Goal: Task Accomplishment & Management: Use online tool/utility

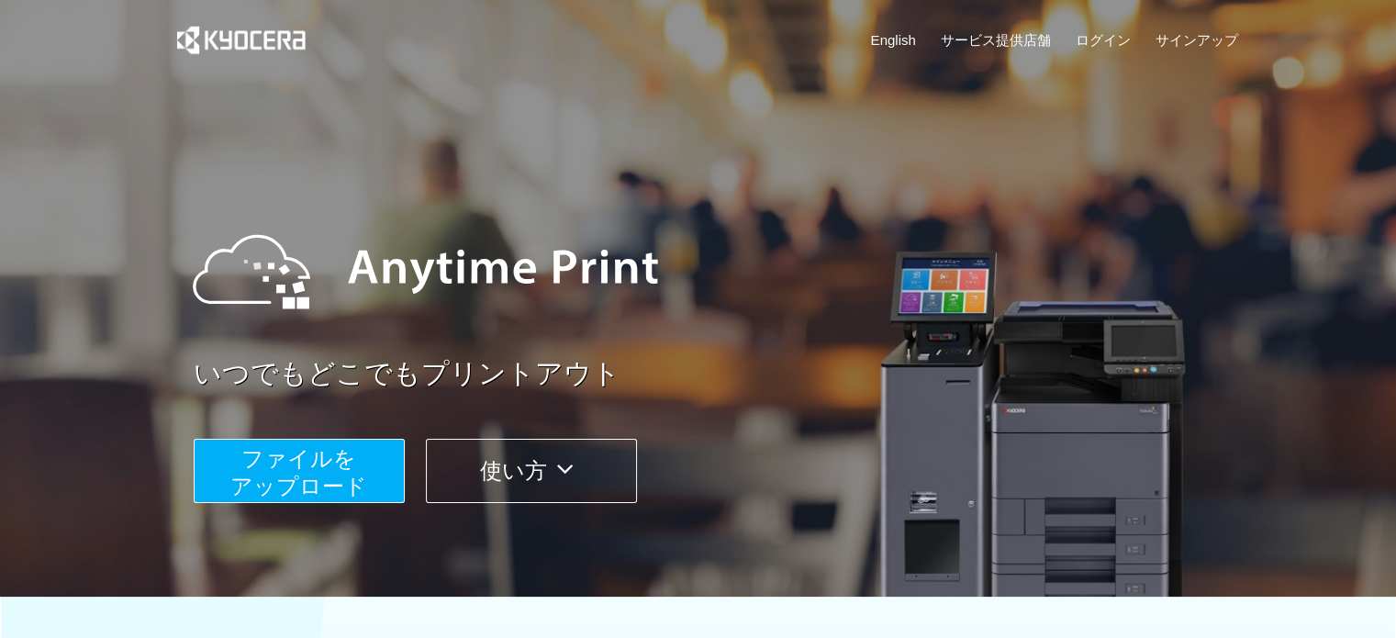
click at [350, 484] on span "ファイルを ​​アップロード" at bounding box center [298, 472] width 137 height 52
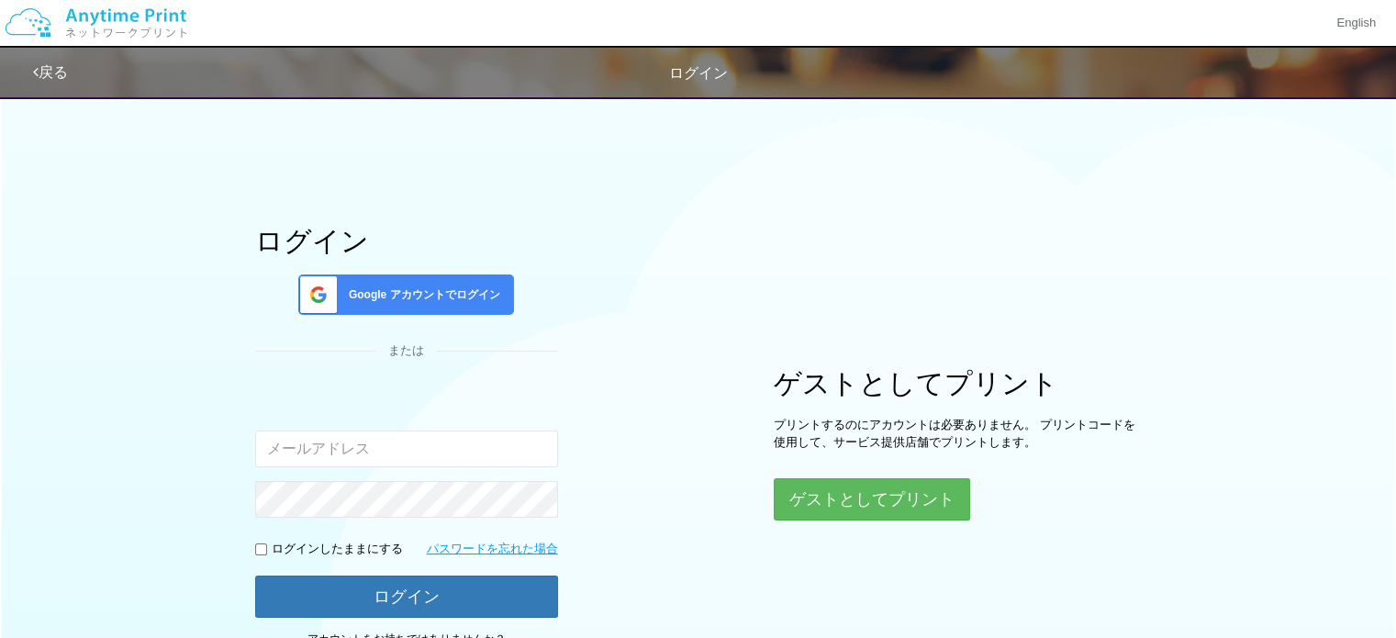
type input "[EMAIL_ADDRESS][DOMAIN_NAME]"
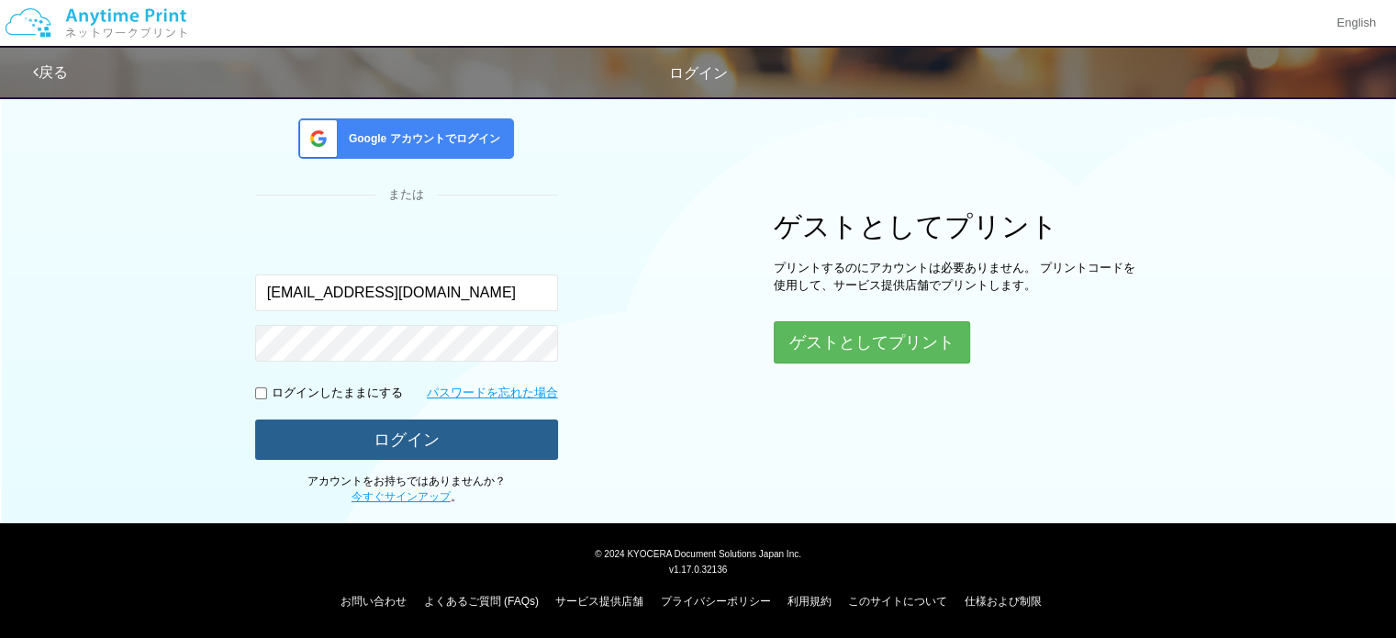
scroll to position [154, 0]
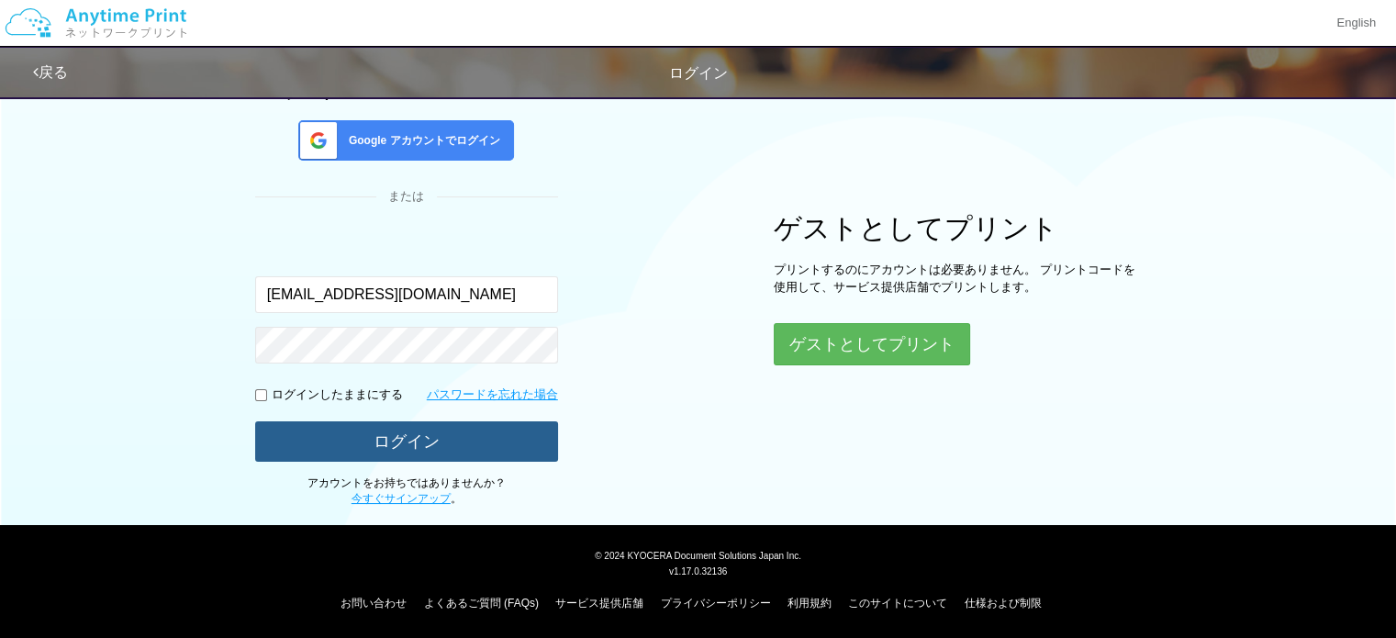
click at [373, 453] on button "ログイン" at bounding box center [406, 441] width 303 height 40
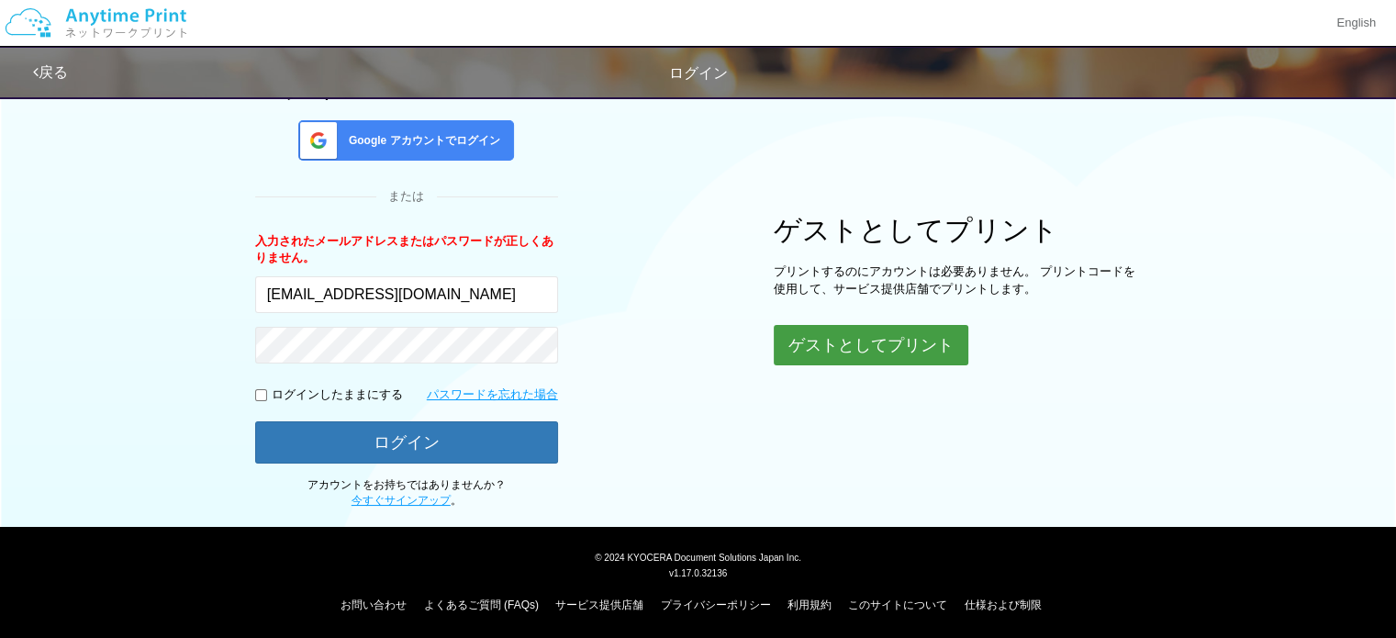
click at [924, 355] on button "ゲストとしてプリント" at bounding box center [870, 345] width 195 height 40
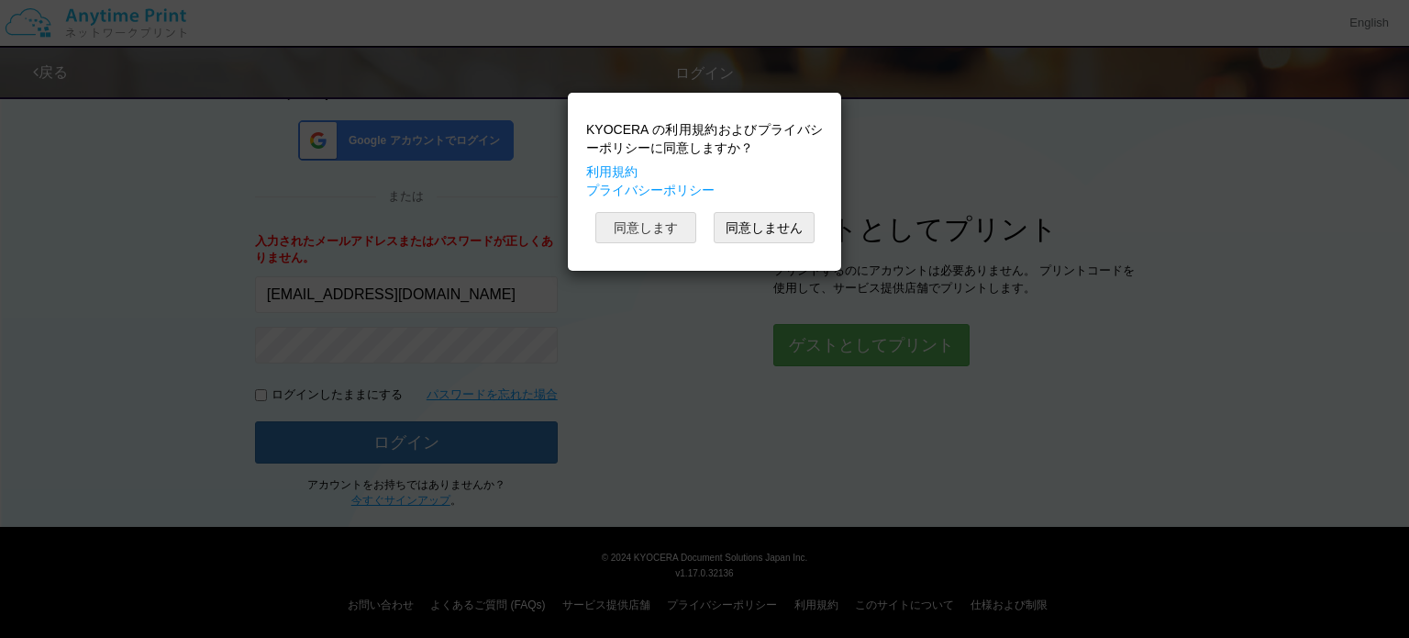
click at [676, 234] on button "同意します" at bounding box center [645, 227] width 101 height 31
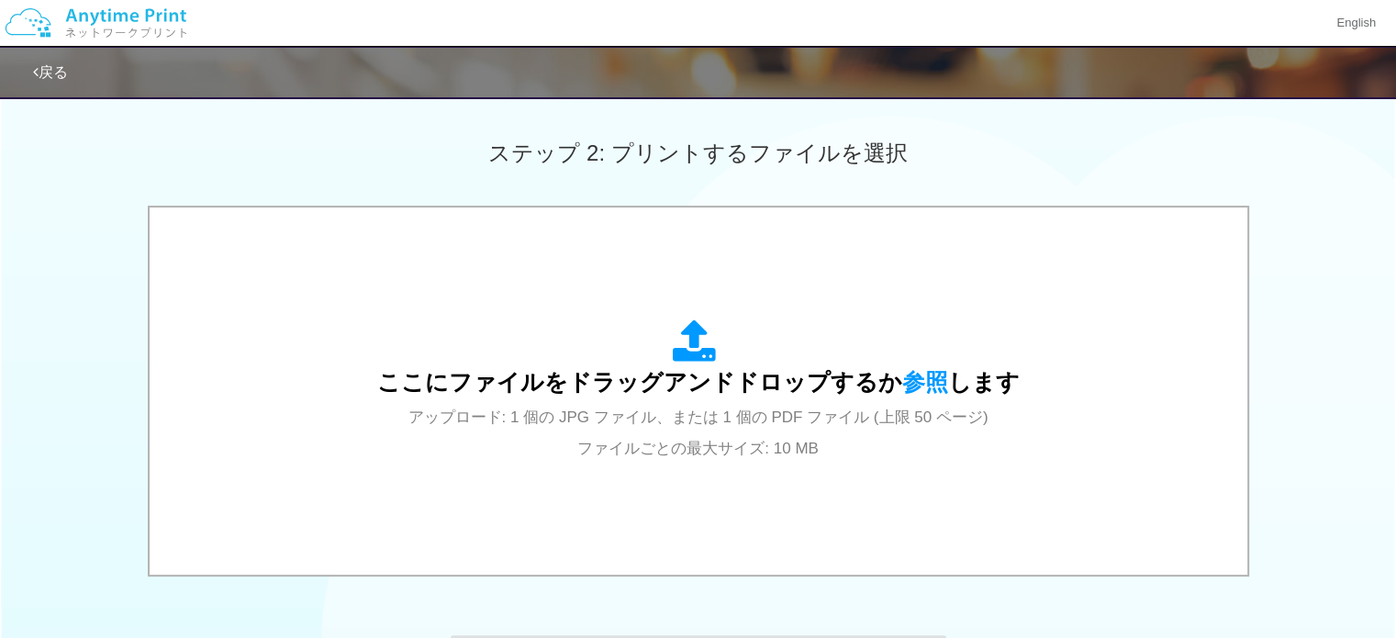
scroll to position [495, 0]
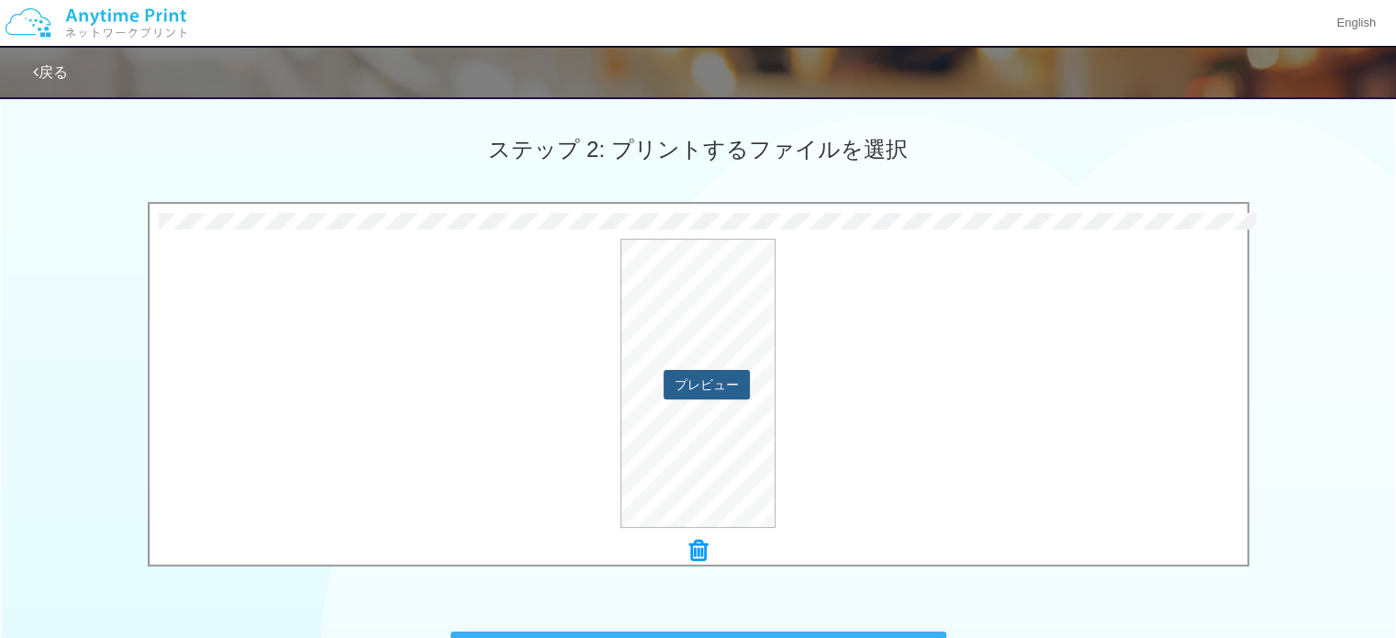
click at [701, 390] on button "プレビュー" at bounding box center [706, 384] width 86 height 29
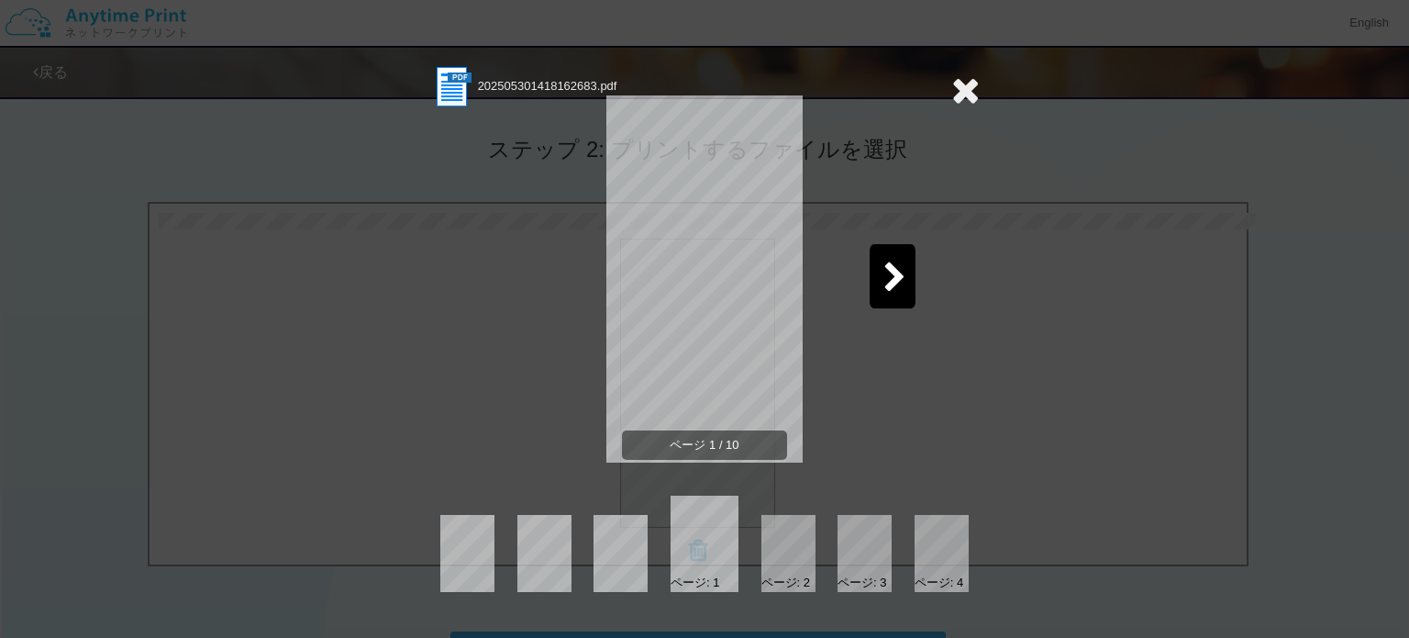
click at [896, 280] on icon at bounding box center [895, 278] width 23 height 32
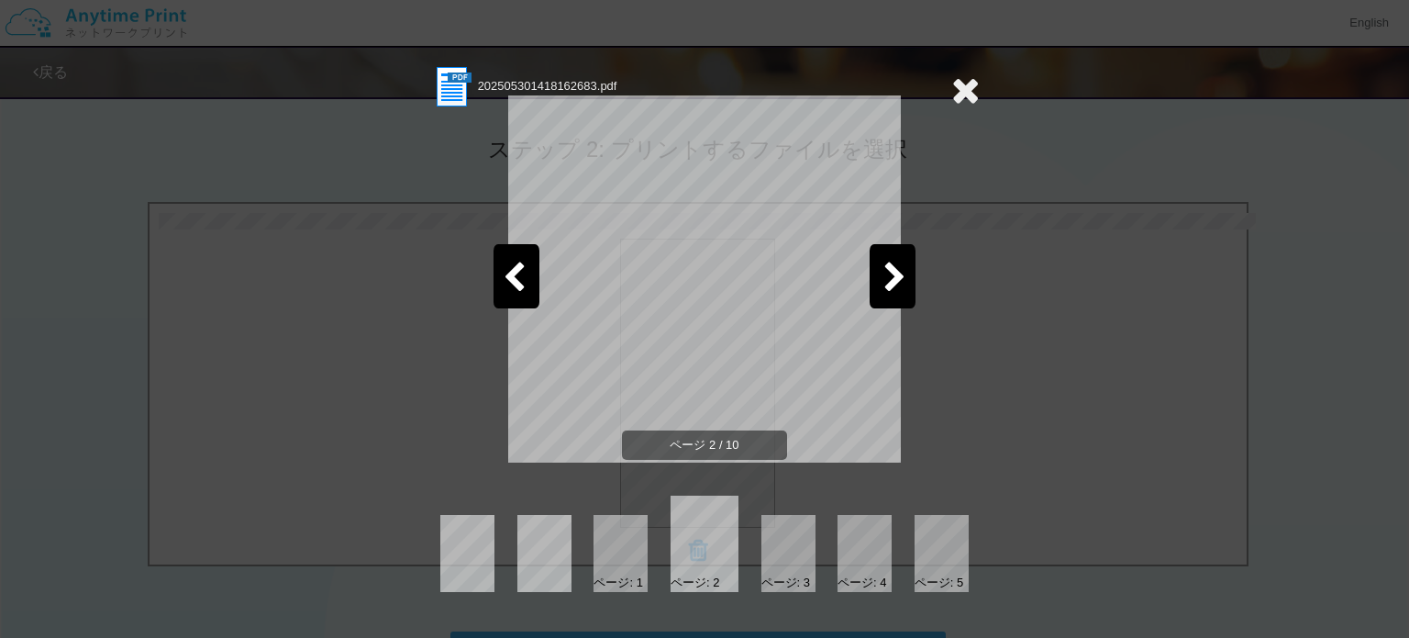
click at [896, 280] on icon at bounding box center [895, 278] width 23 height 32
click at [965, 83] on icon at bounding box center [965, 90] width 28 height 37
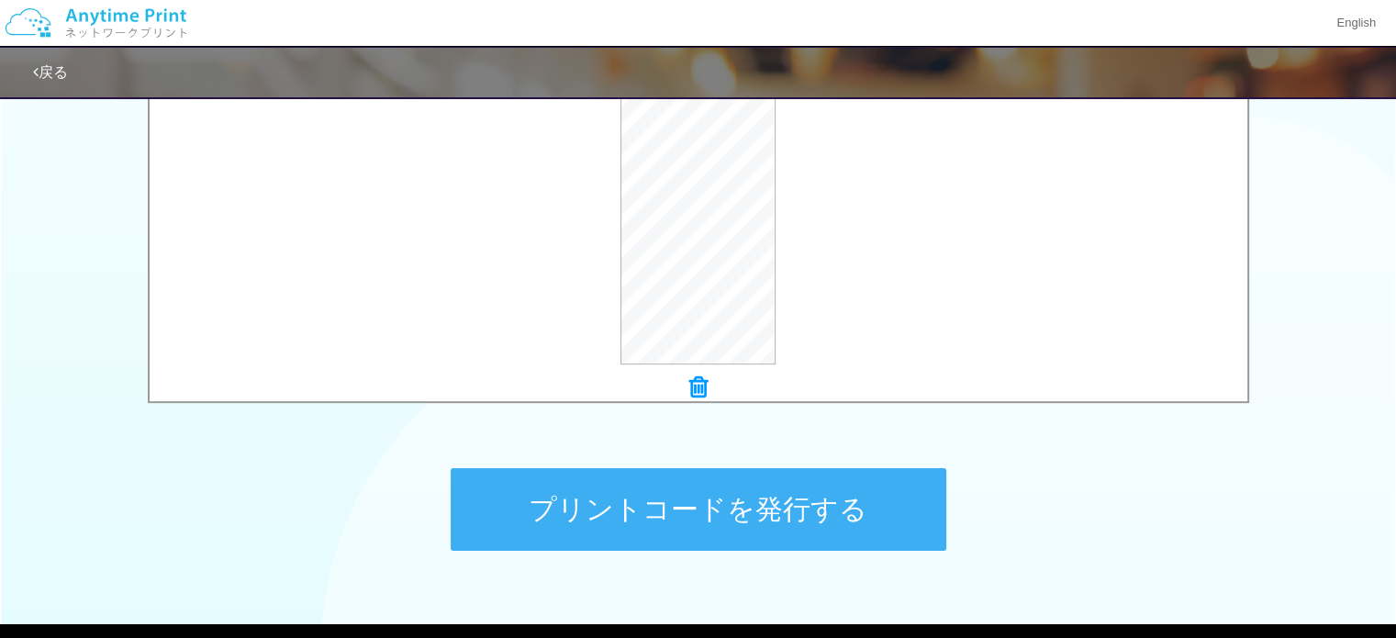
scroll to position [661, 0]
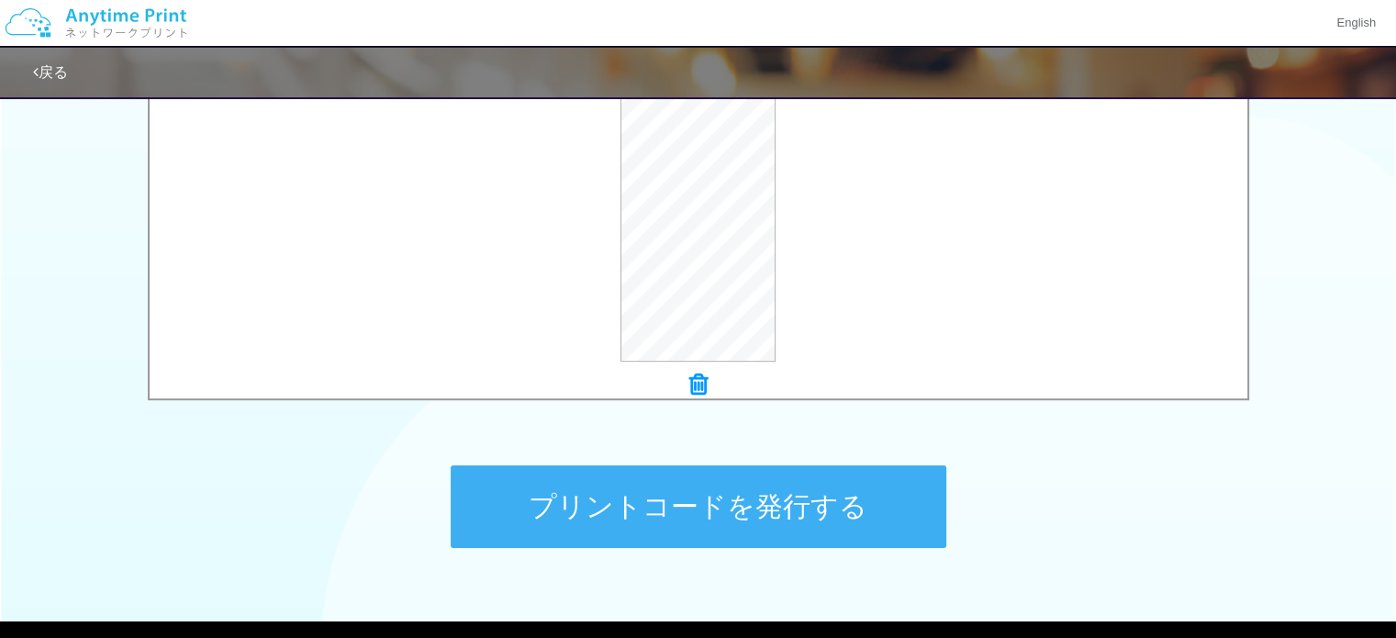
click at [775, 506] on button "プリントコードを発行する" at bounding box center [698, 506] width 495 height 83
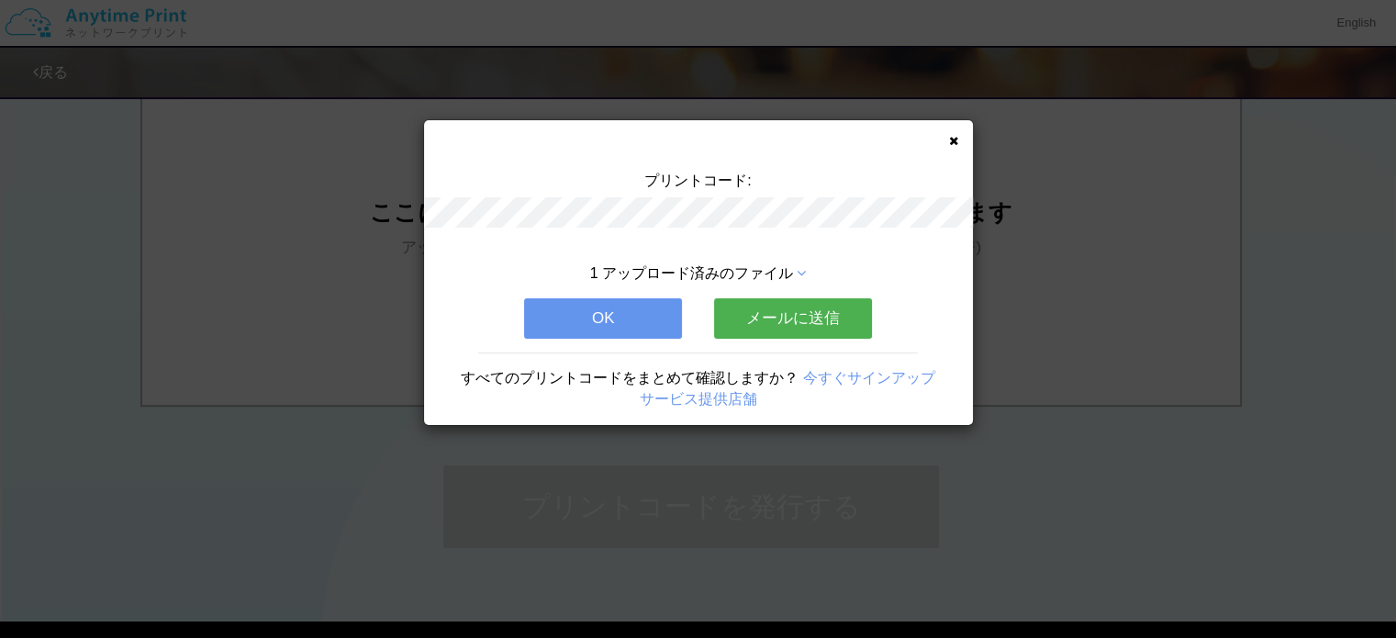
scroll to position [0, 0]
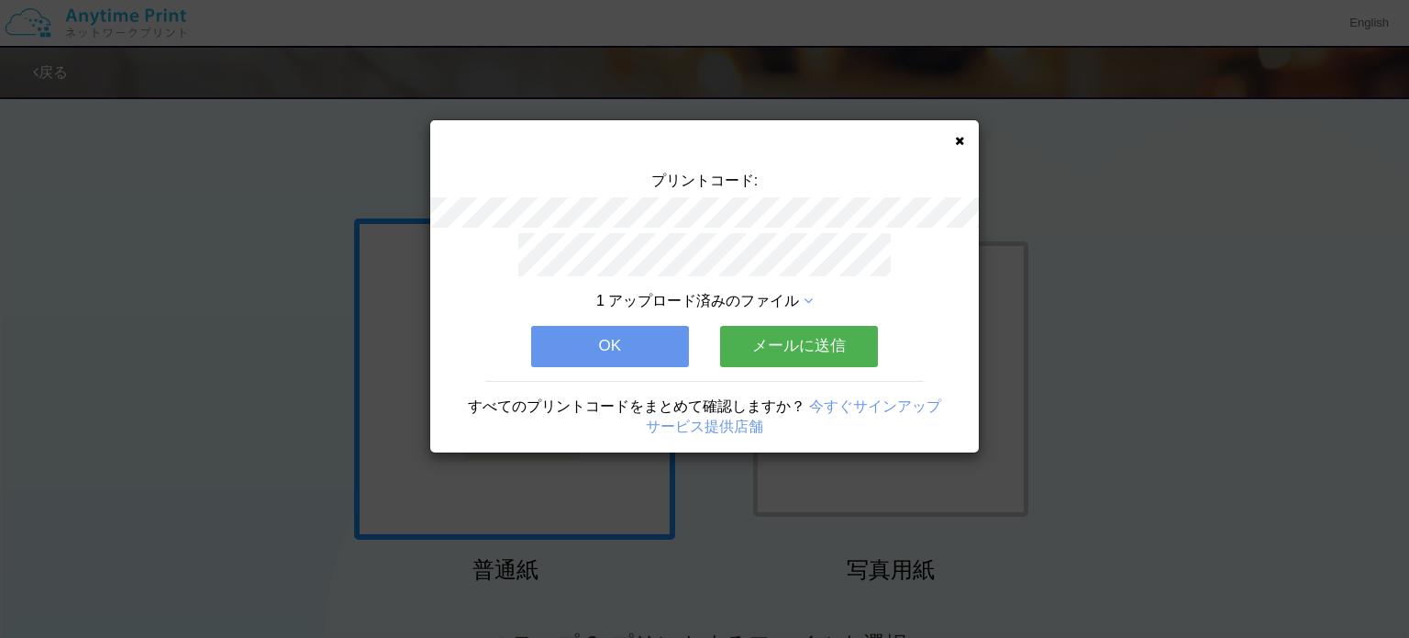
click at [826, 340] on button "メールに送信" at bounding box center [799, 346] width 158 height 40
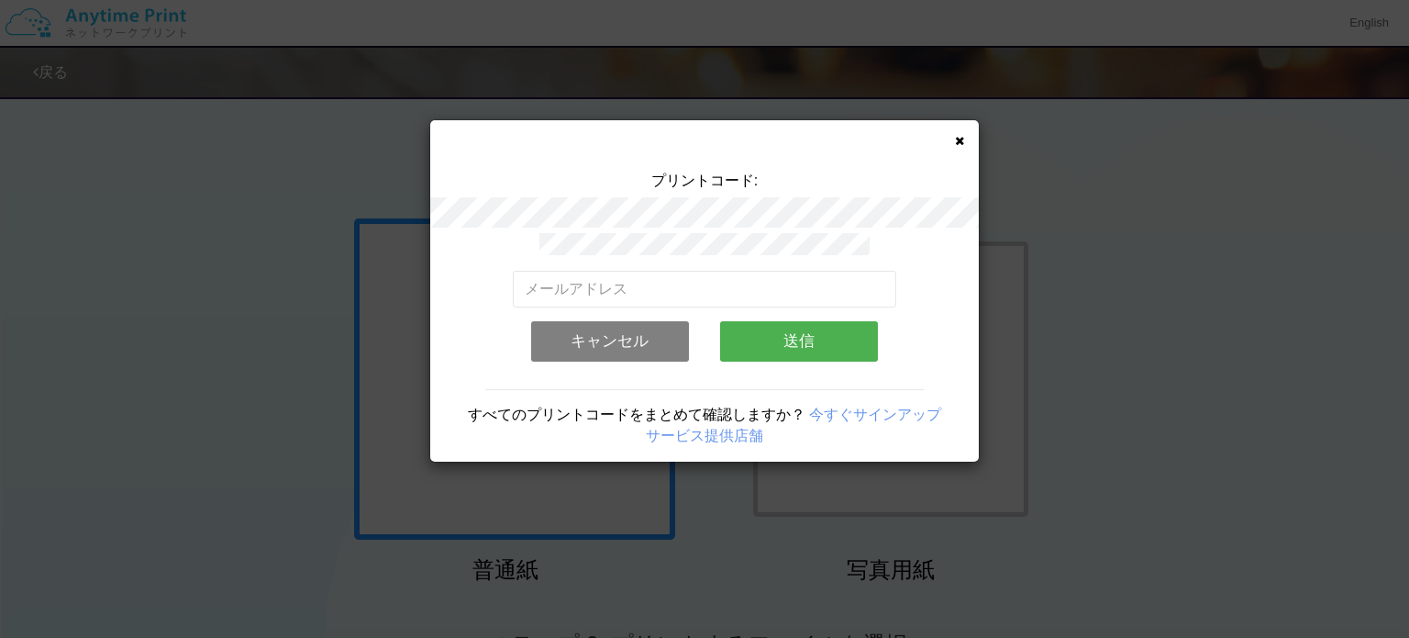
click at [629, 342] on button "キャンセル" at bounding box center [610, 341] width 158 height 40
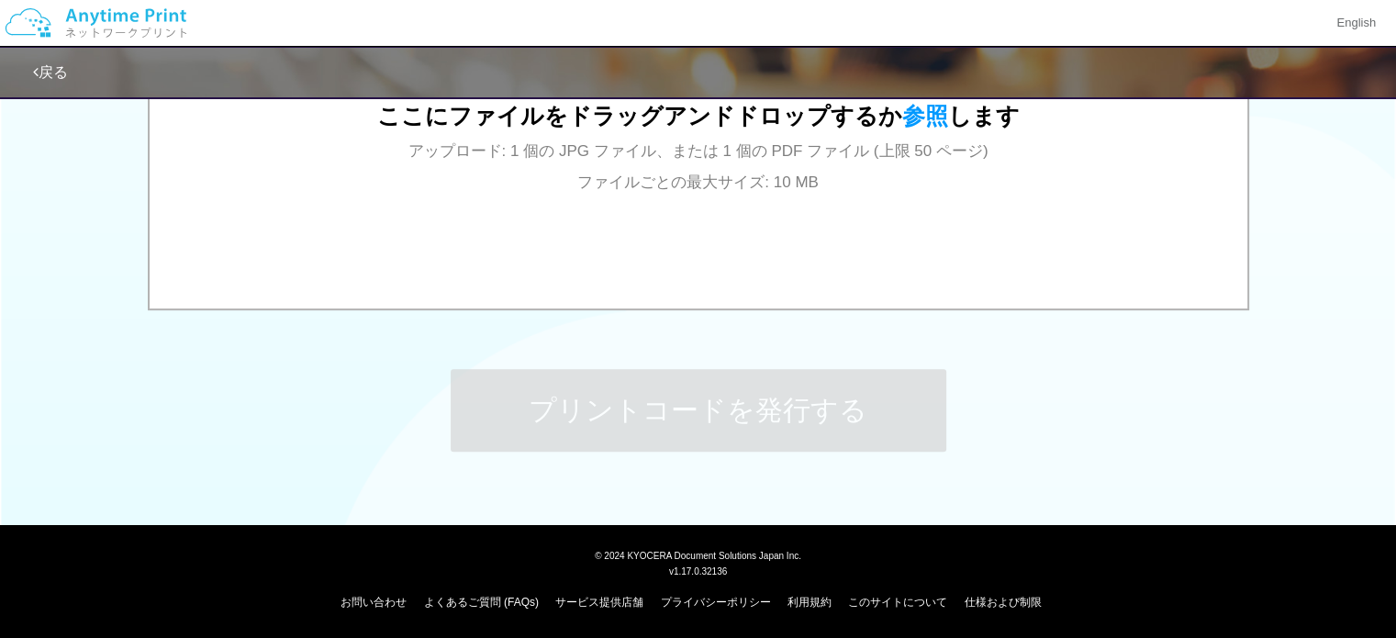
scroll to position [756, 0]
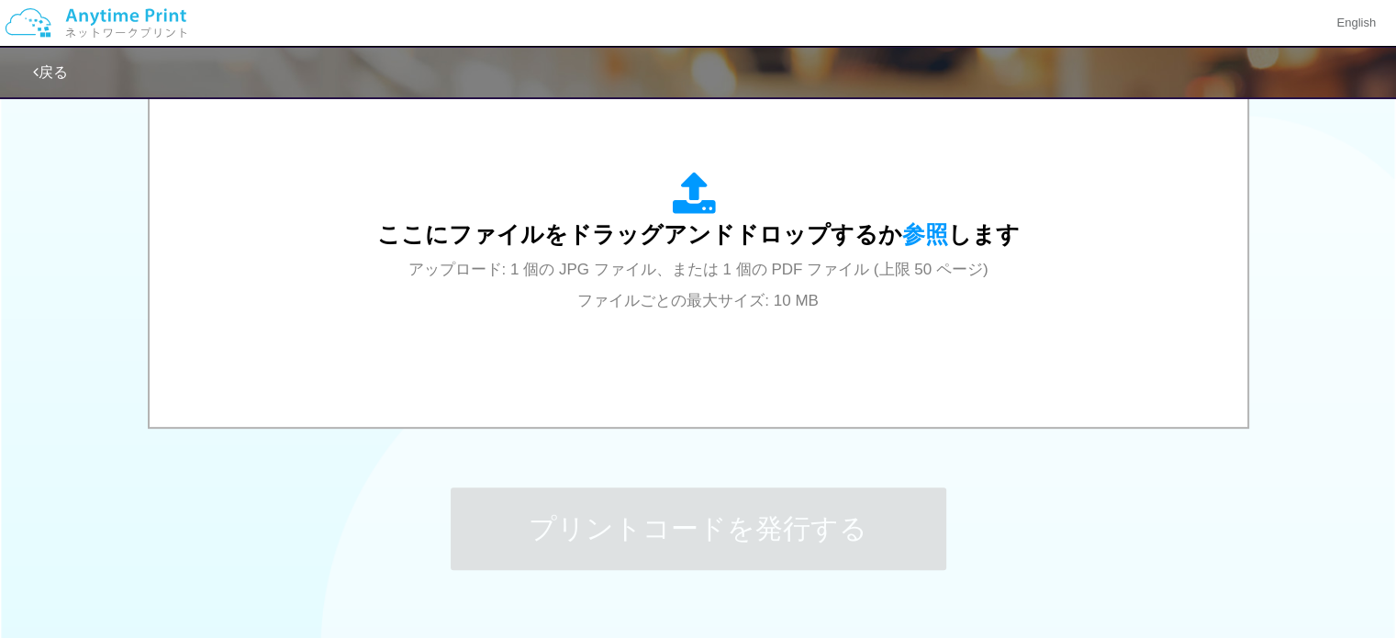
scroll to position [640, 0]
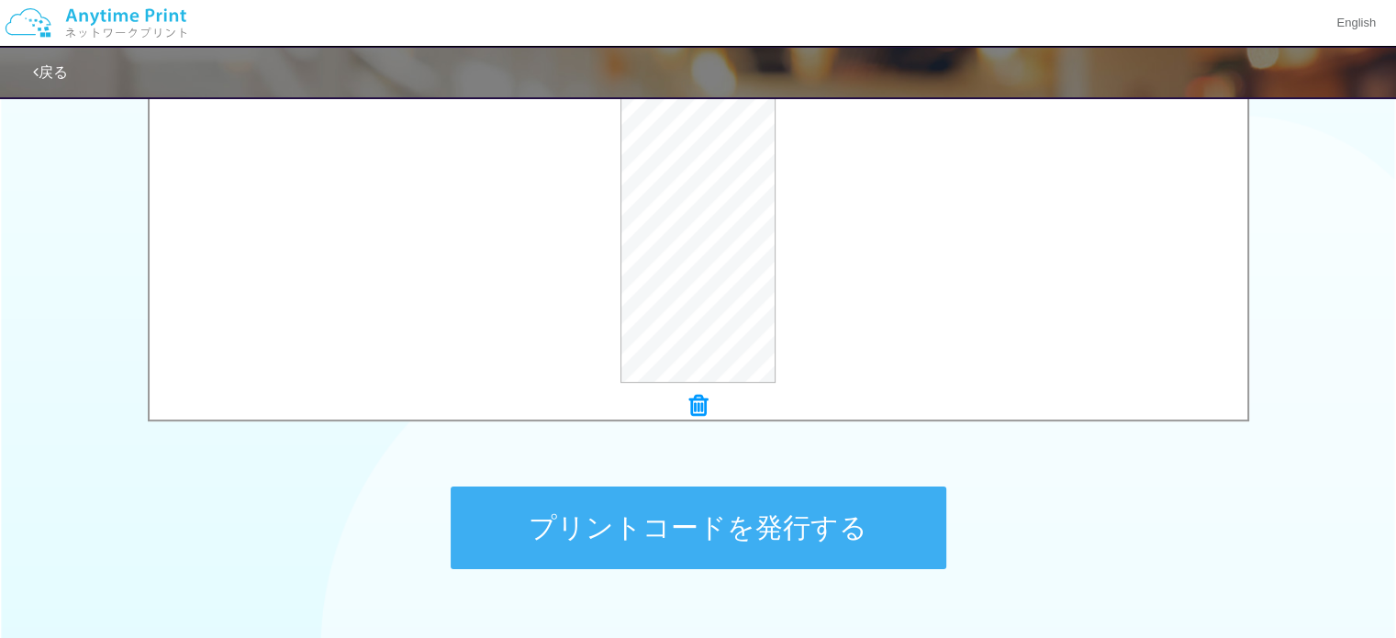
click at [691, 531] on button "プリントコードを発行する" at bounding box center [698, 527] width 495 height 83
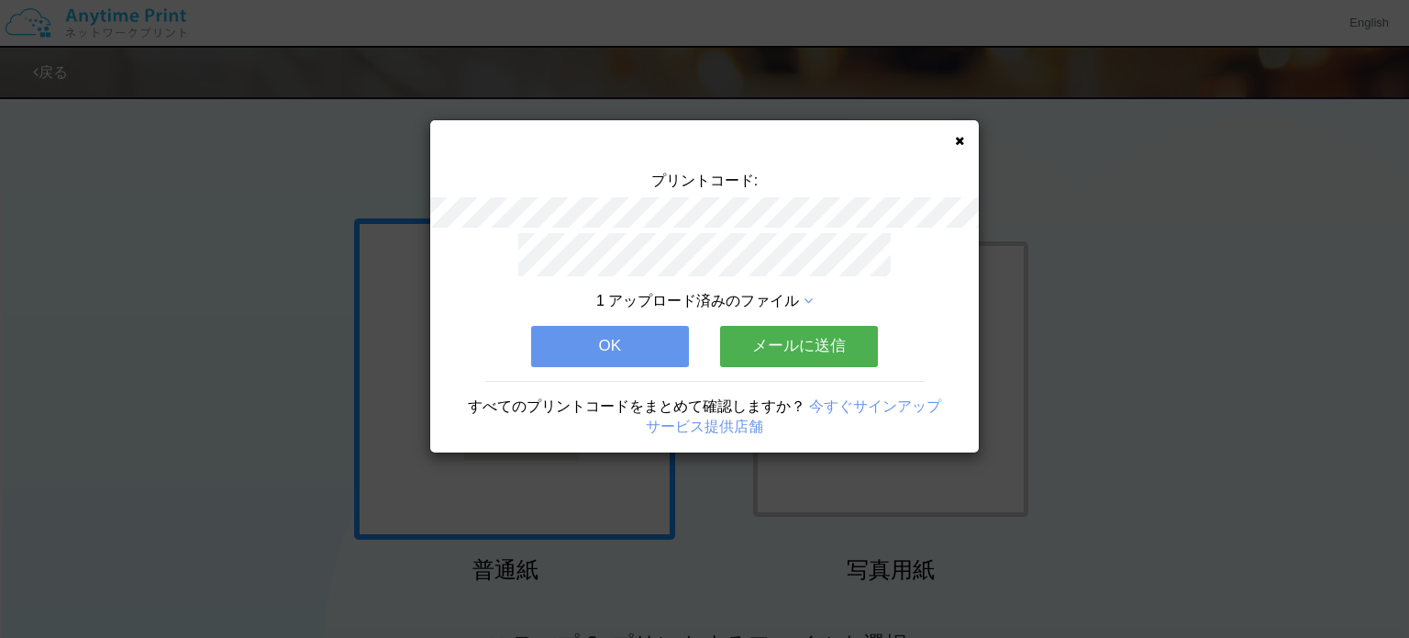
click at [956, 139] on icon at bounding box center [959, 141] width 9 height 12
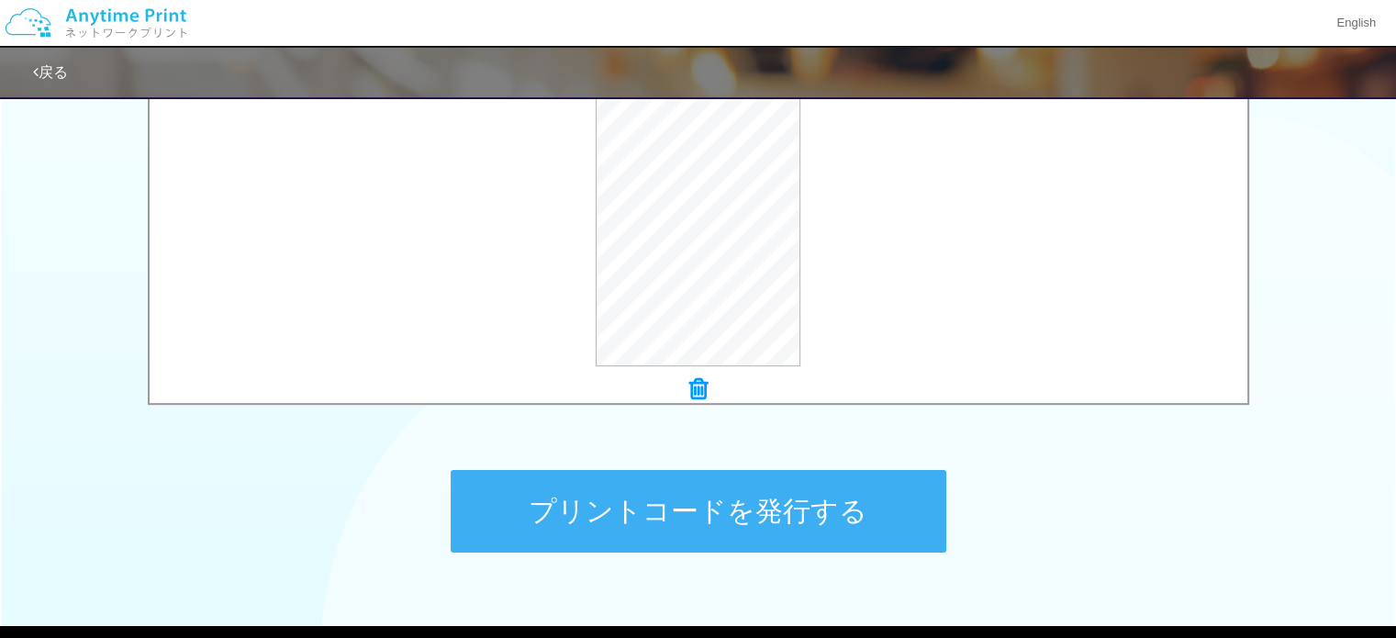
scroll to position [657, 0]
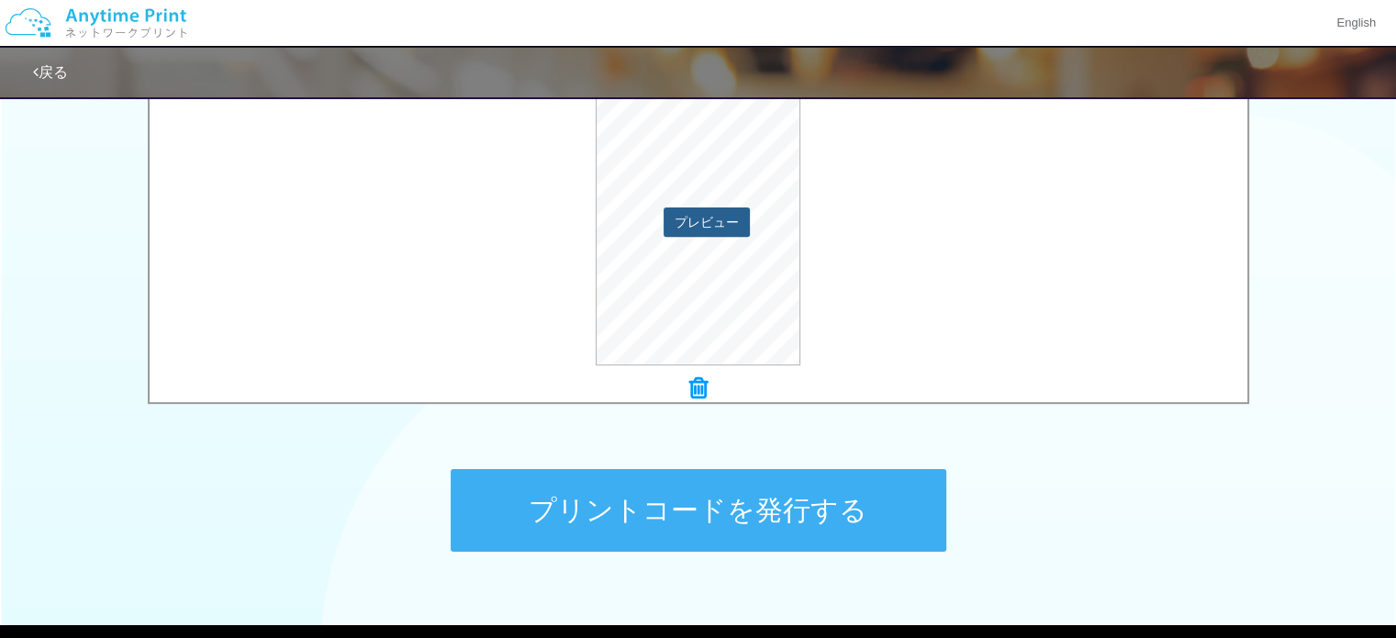
click at [735, 217] on button "プレビュー" at bounding box center [706, 221] width 86 height 29
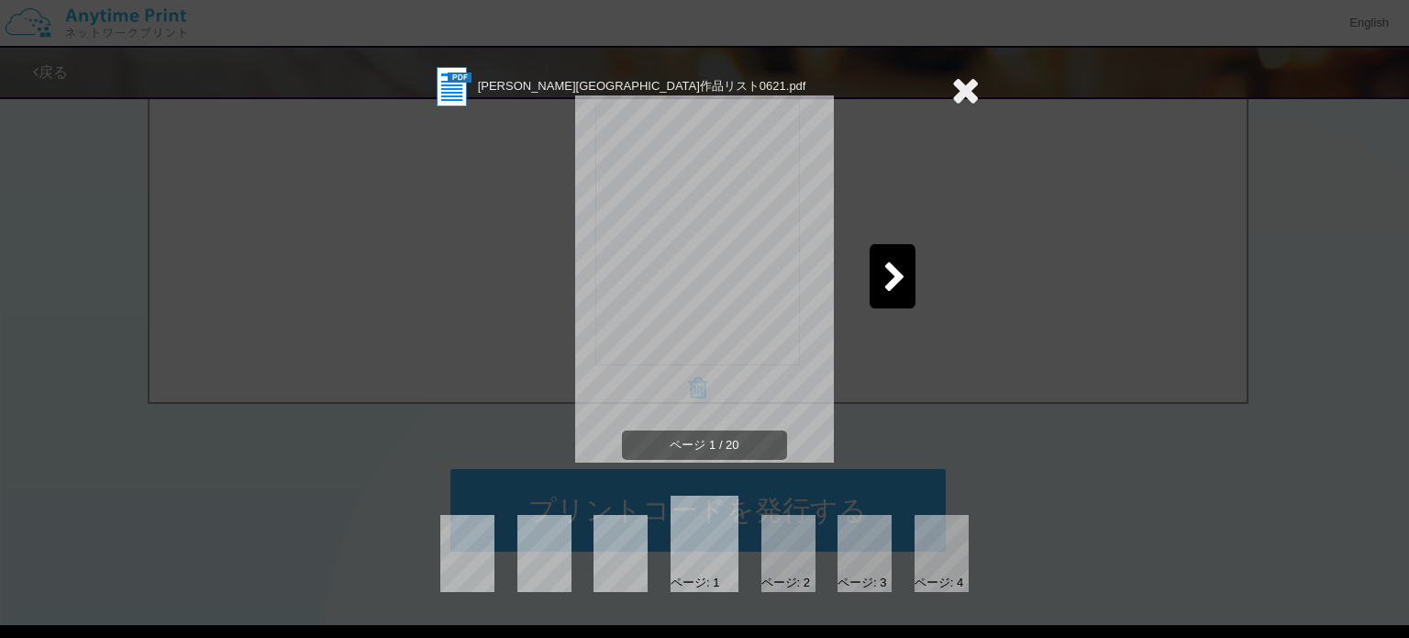
click at [893, 273] on icon at bounding box center [895, 278] width 23 height 32
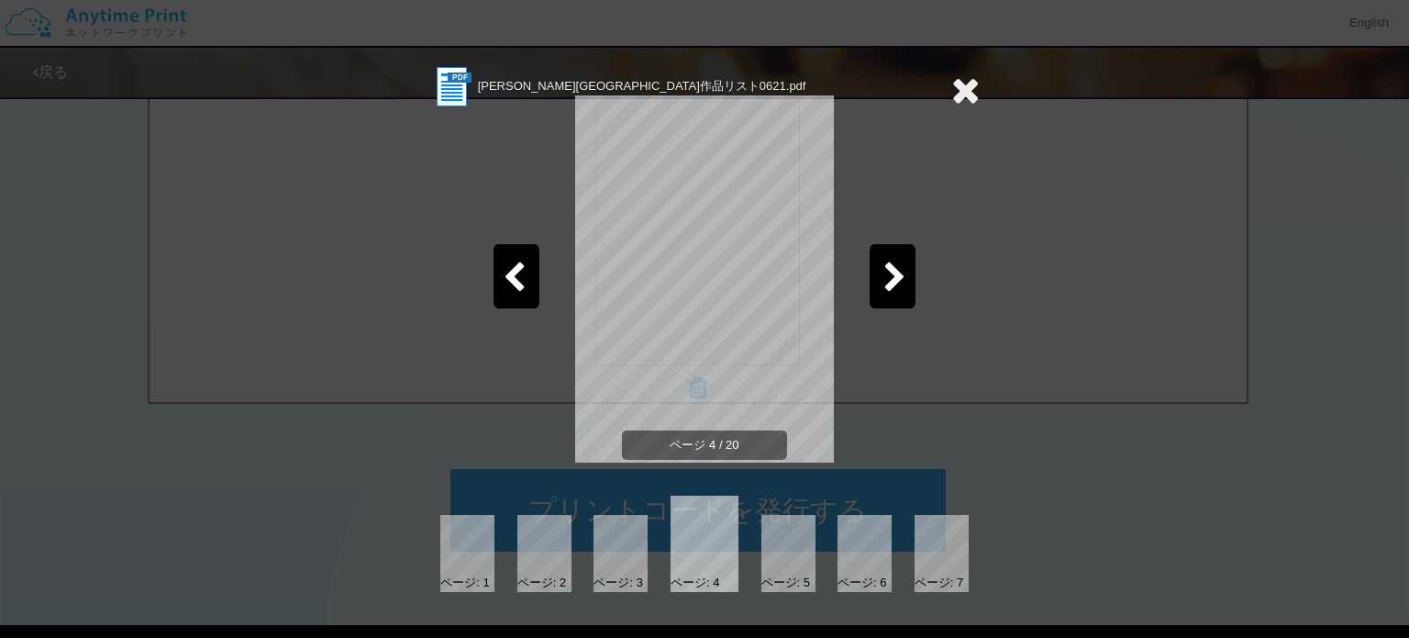
click at [971, 95] on icon at bounding box center [965, 90] width 28 height 37
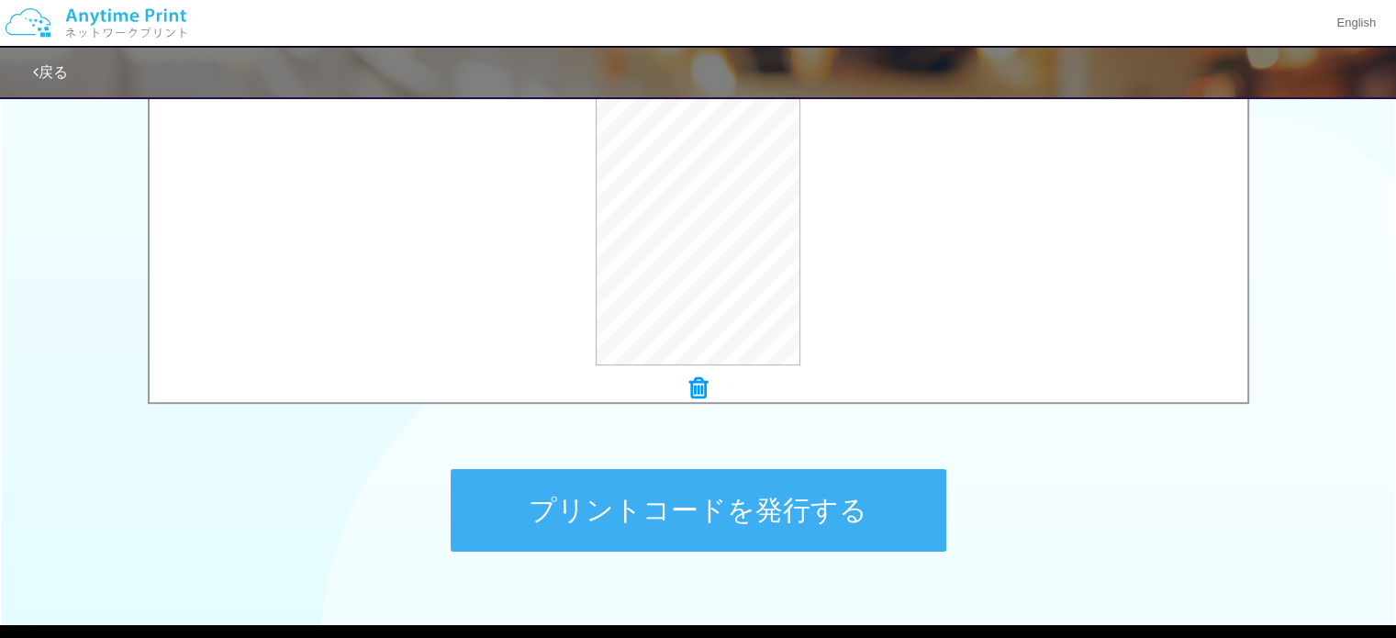
click at [673, 498] on button "プリントコードを発行する" at bounding box center [698, 510] width 495 height 83
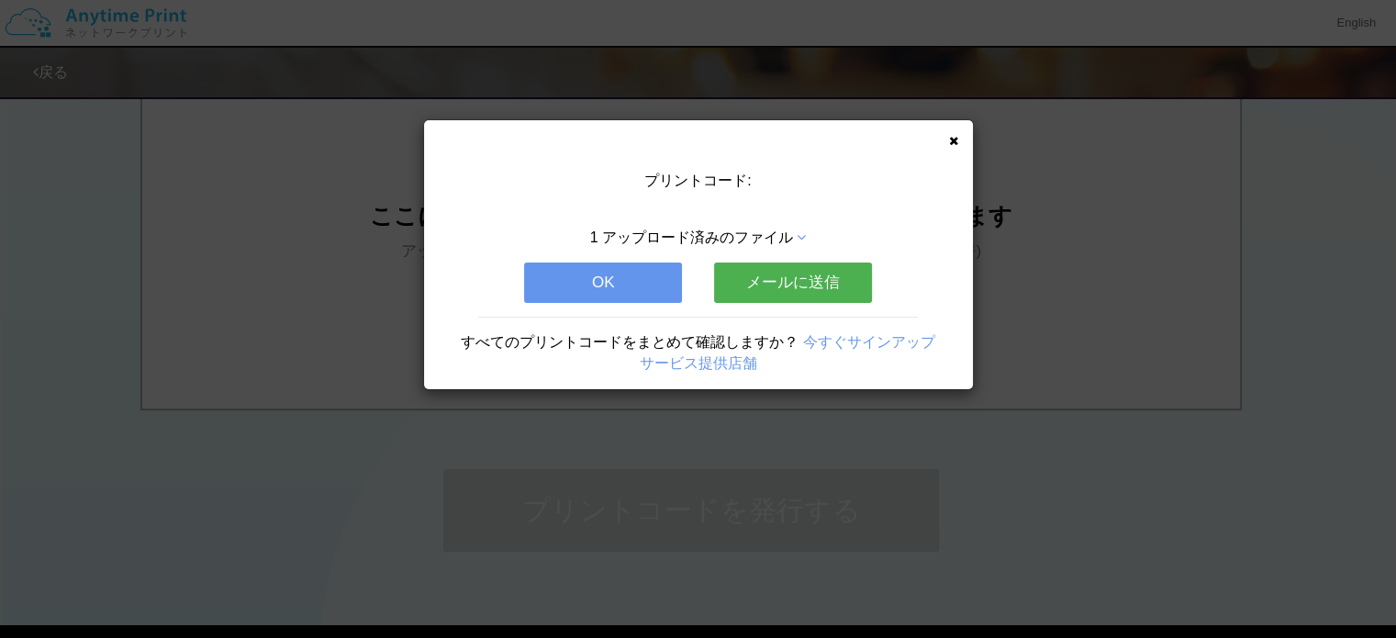
scroll to position [0, 0]
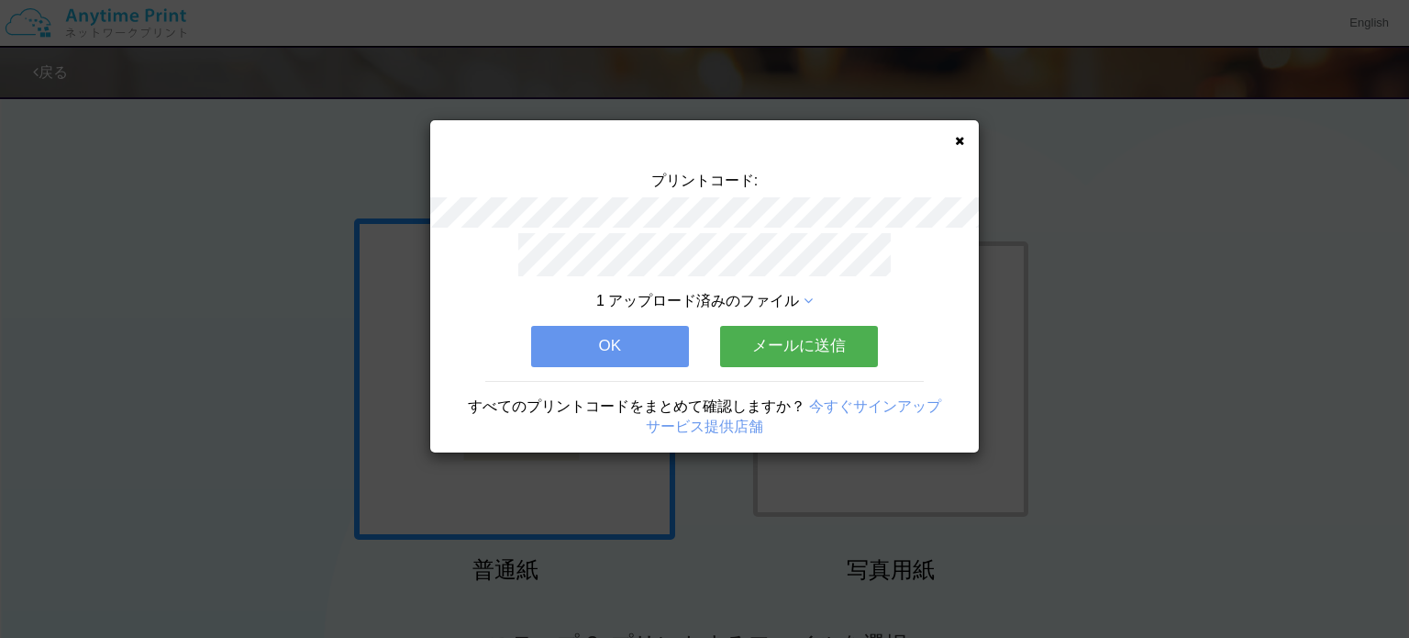
click at [962, 138] on icon at bounding box center [959, 141] width 9 height 12
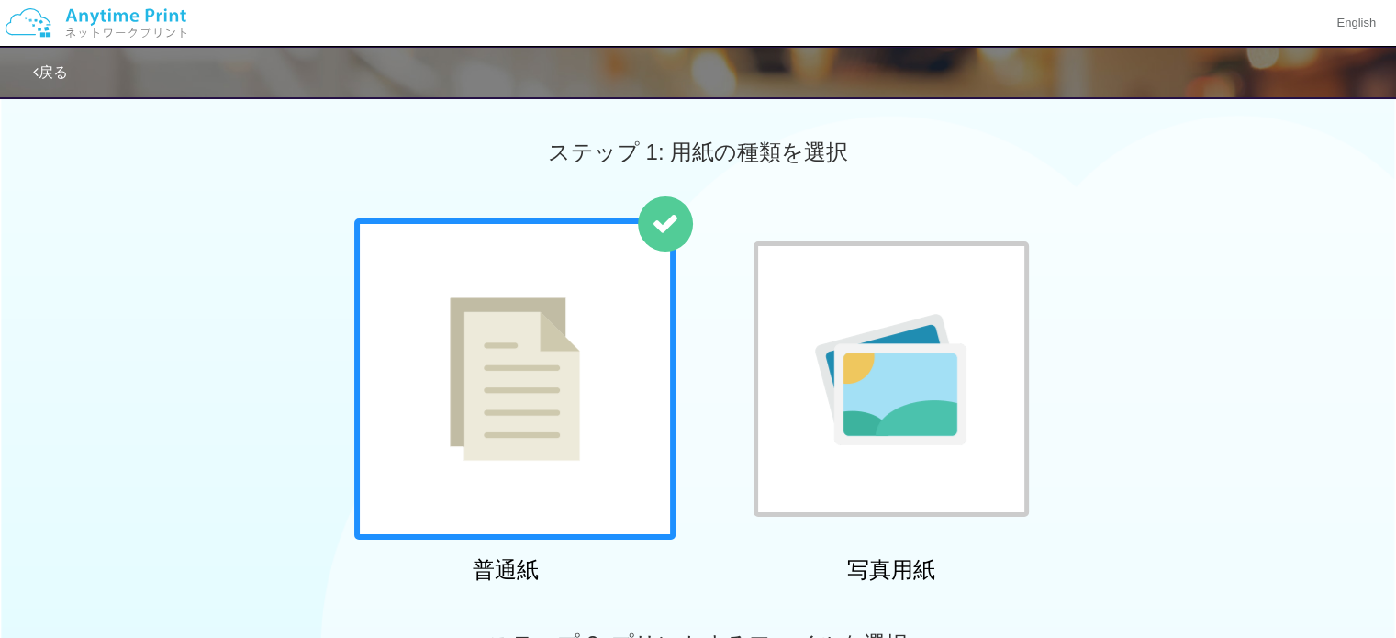
click at [49, 70] on link "戻る" at bounding box center [50, 72] width 35 height 16
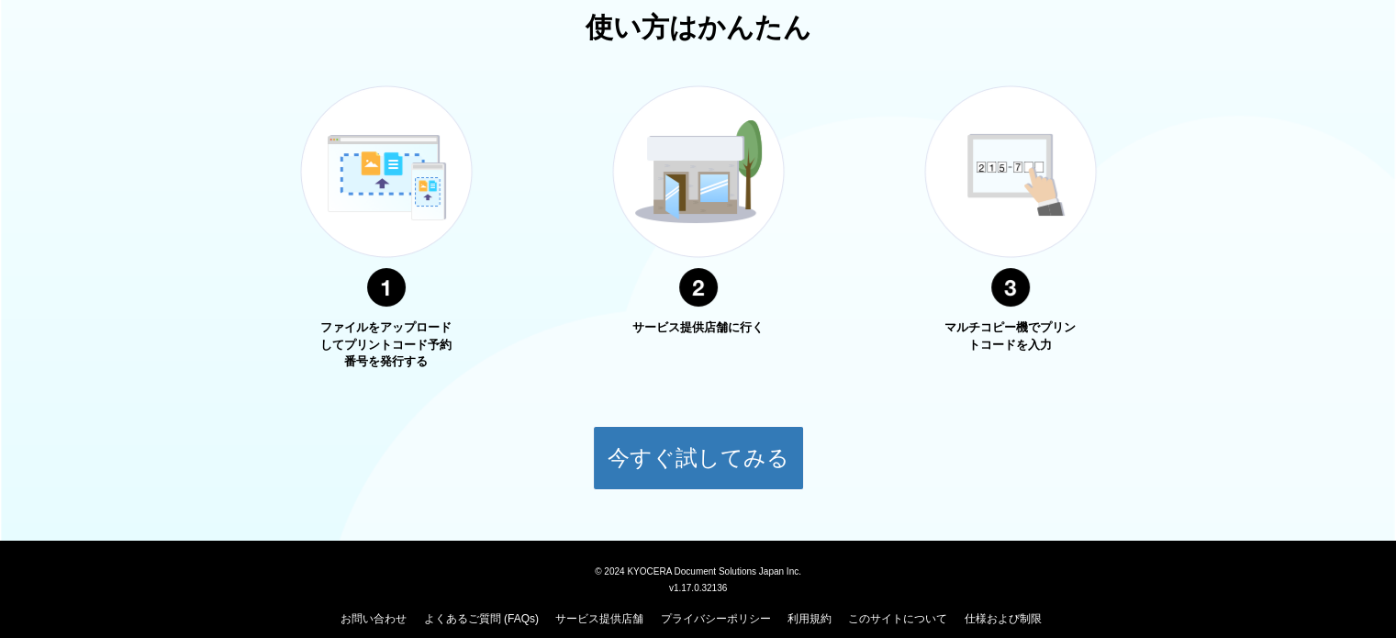
scroll to position [650, 0]
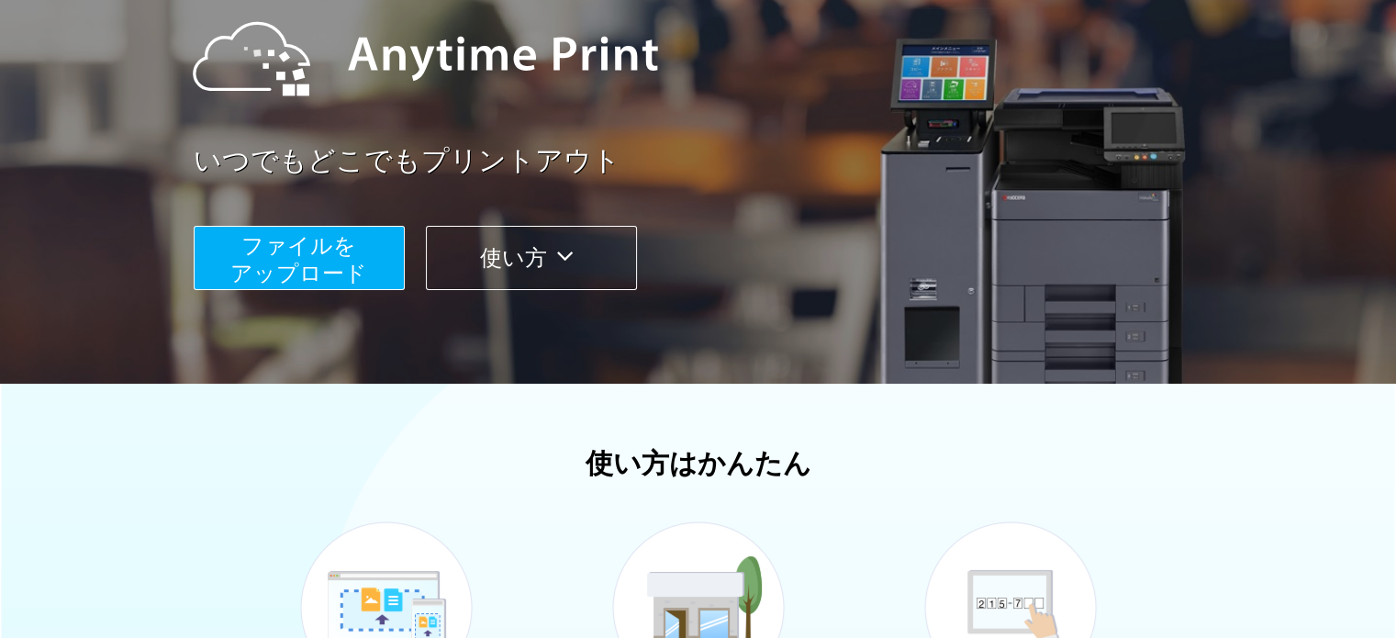
click at [552, 256] on icon at bounding box center [565, 256] width 36 height 28
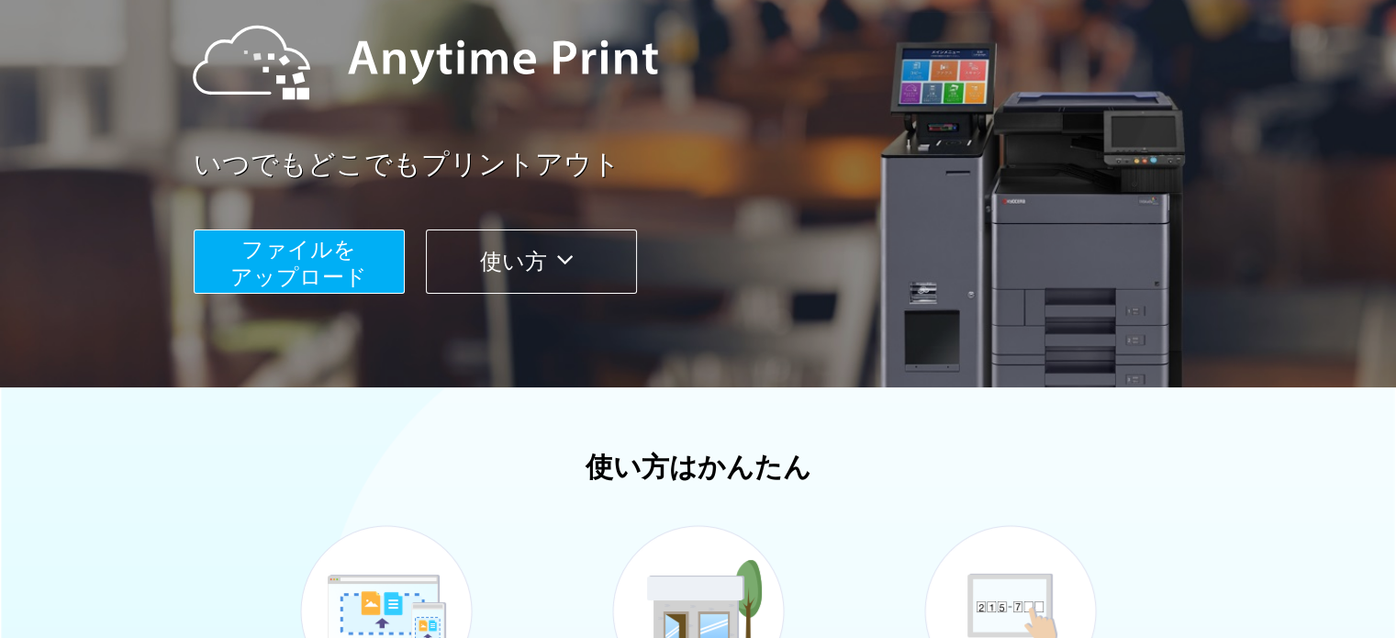
scroll to position [0, 0]
